Goal: Find specific page/section: Find specific page/section

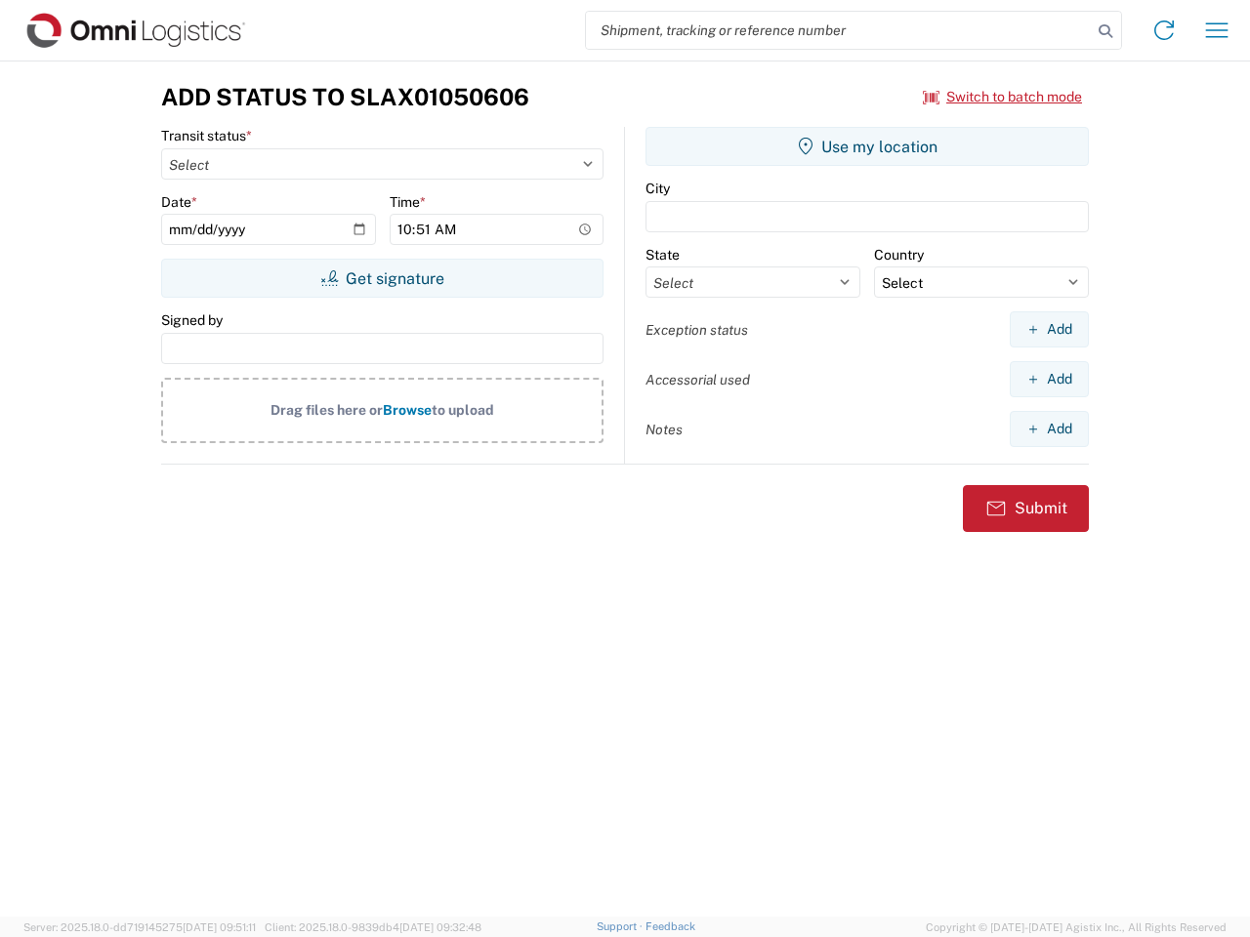
click at [839, 30] on input "search" at bounding box center [839, 30] width 506 height 37
click at [1105, 31] on icon at bounding box center [1104, 31] width 27 height 27
click at [1164, 30] on icon at bounding box center [1163, 30] width 31 height 31
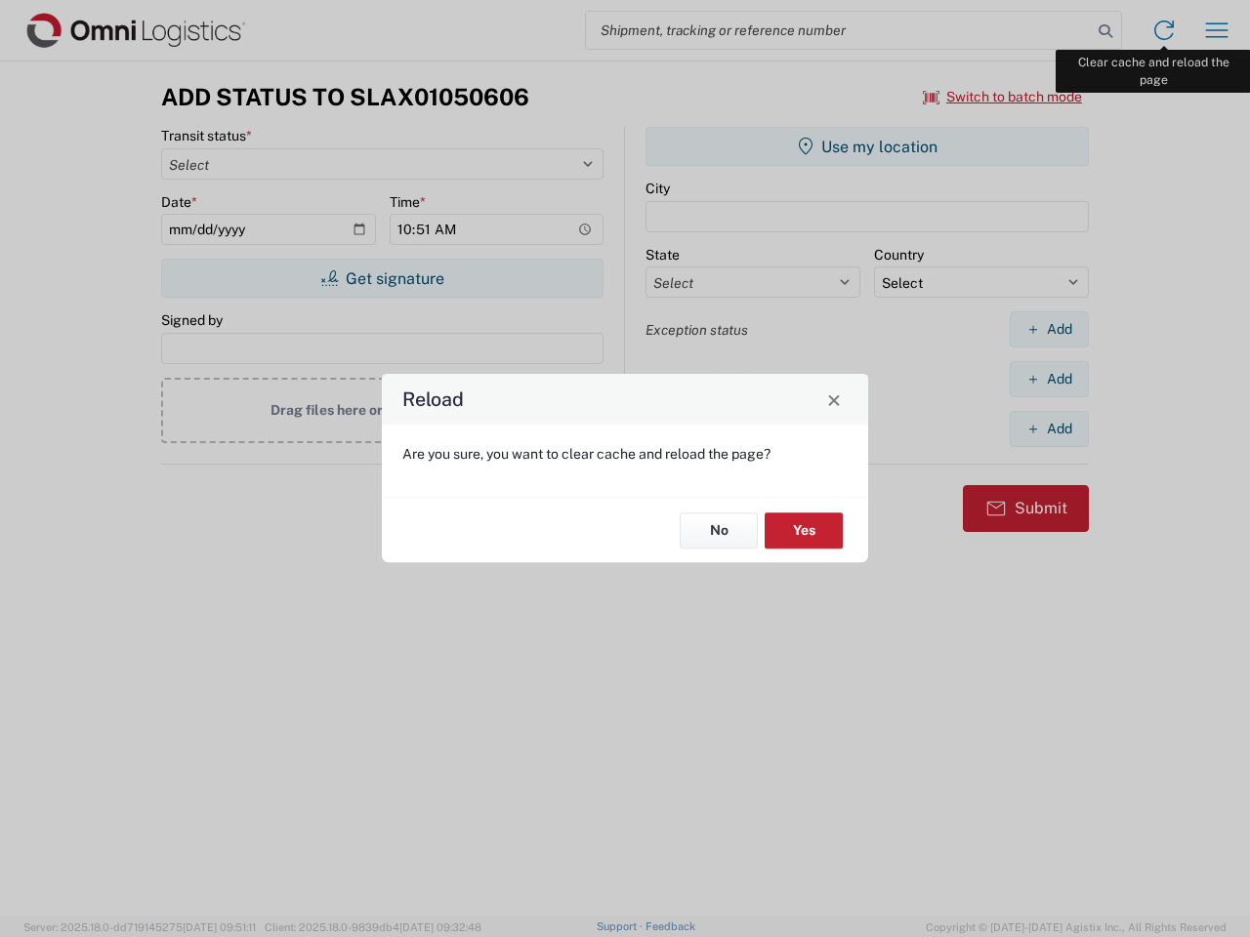
click at [1216, 30] on div "Reload Are you sure, you want to clear cache and reload the page? No Yes" at bounding box center [625, 468] width 1250 height 937
click at [1003, 97] on div "Reload Are you sure, you want to clear cache and reload the page? No Yes" at bounding box center [625, 468] width 1250 height 937
click at [382, 278] on div "Reload Are you sure, you want to clear cache and reload the page? No Yes" at bounding box center [625, 468] width 1250 height 937
click at [867, 146] on div "Reload Are you sure, you want to clear cache and reload the page? No Yes" at bounding box center [625, 468] width 1250 height 937
click at [1048, 329] on div "Reload Are you sure, you want to clear cache and reload the page? No Yes" at bounding box center [625, 468] width 1250 height 937
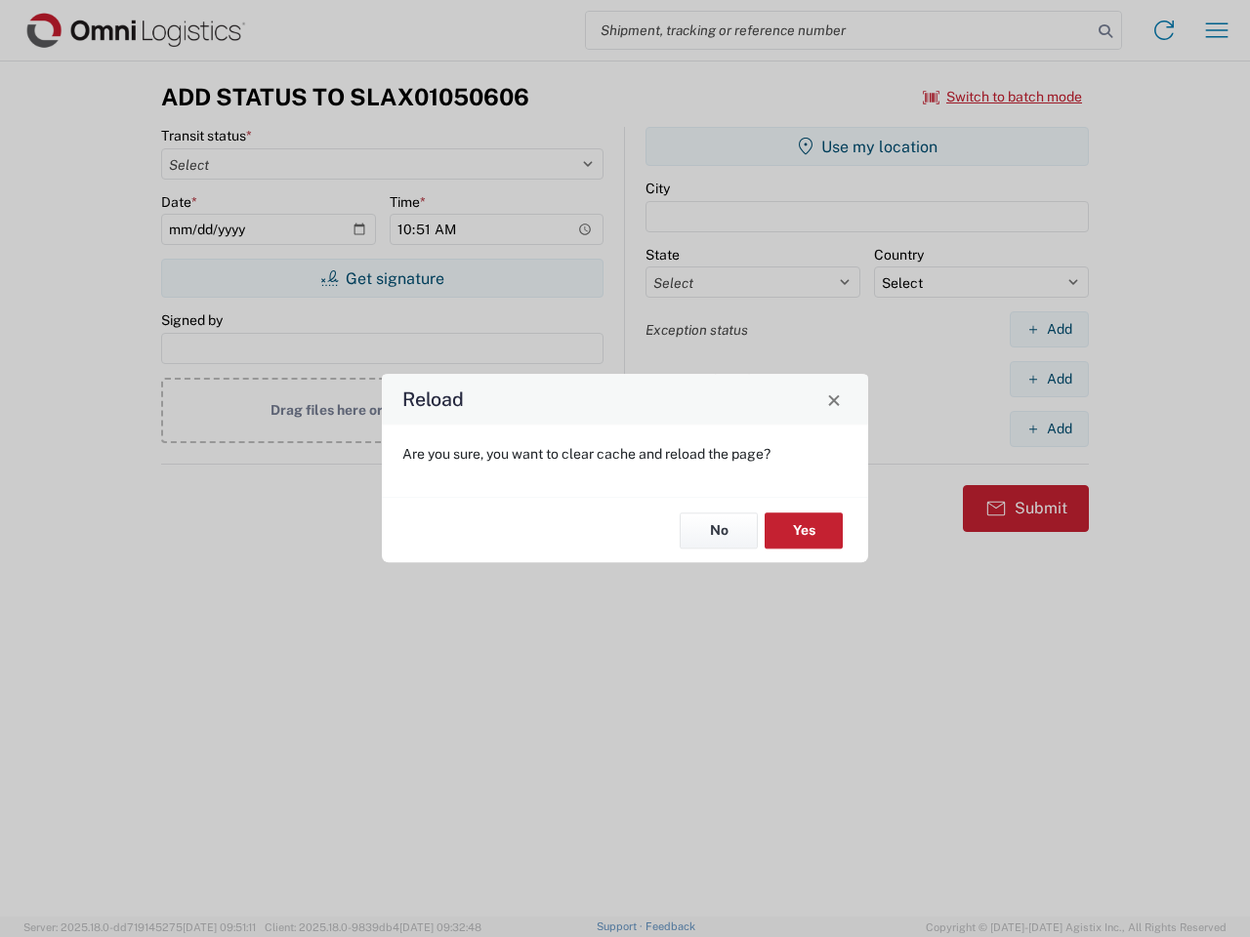
click at [1048, 379] on div "Reload Are you sure, you want to clear cache and reload the page? No Yes" at bounding box center [625, 468] width 1250 height 937
click at [1048, 429] on div "Reload Are you sure, you want to clear cache and reload the page? No Yes" at bounding box center [625, 468] width 1250 height 937
